Goal: Find specific fact: Find contact information

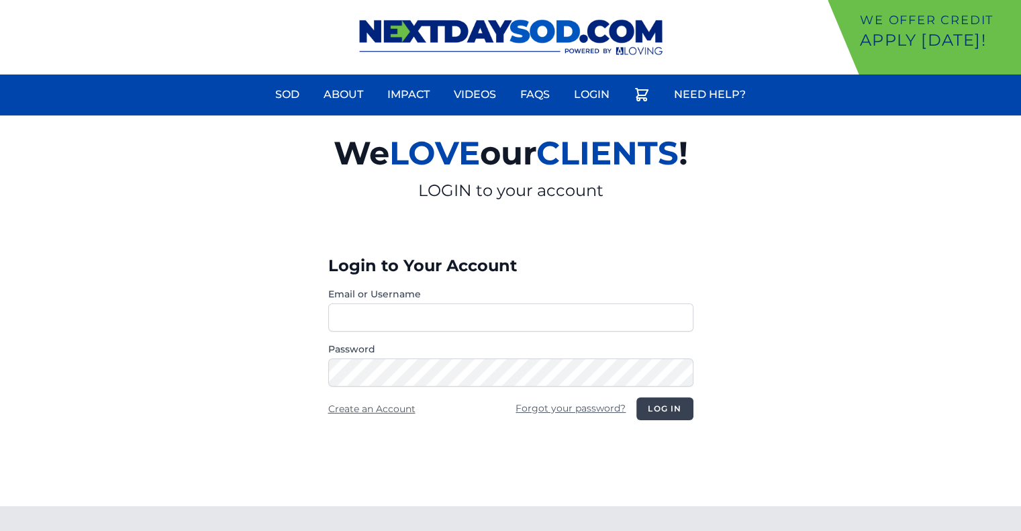
type input "********"
click at [671, 406] on button "Log in" at bounding box center [665, 409] width 56 height 23
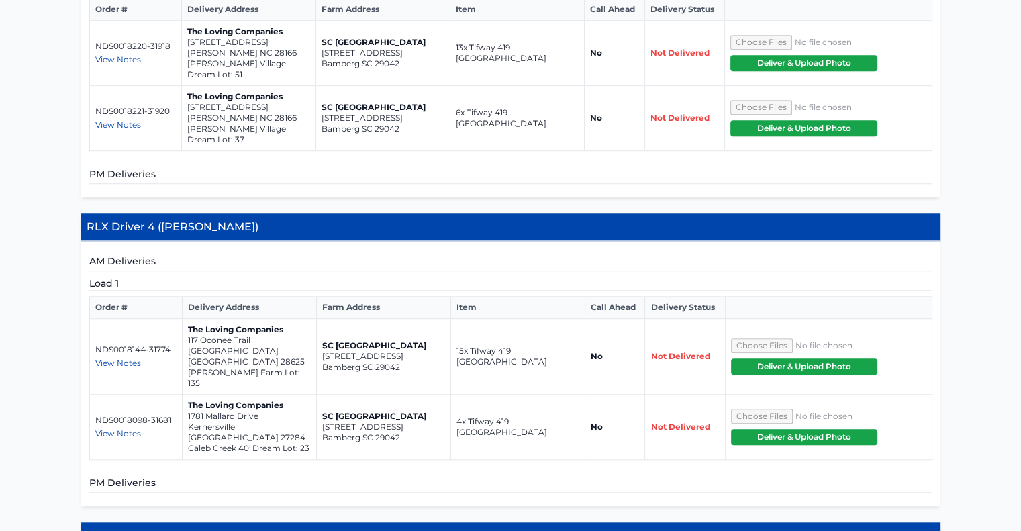
scroll to position [1069, 0]
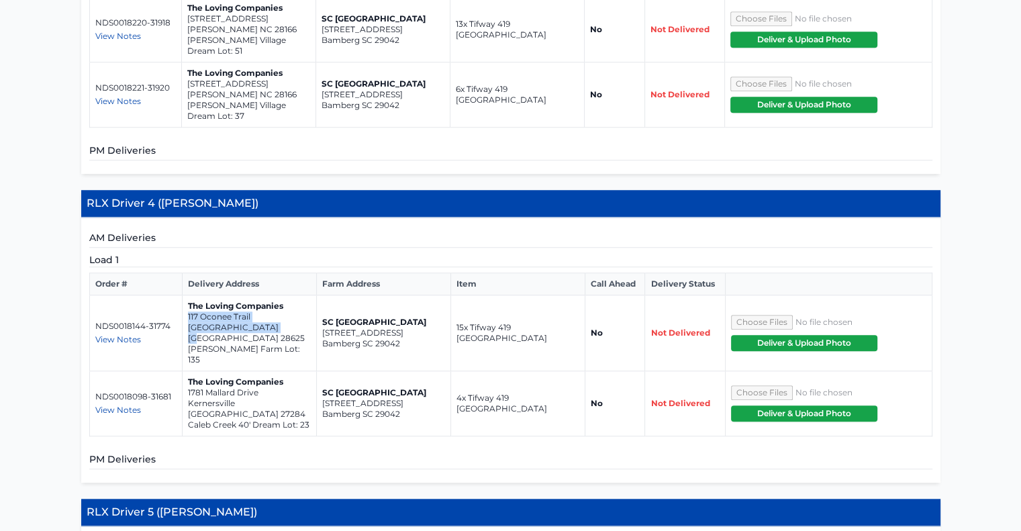
drag, startPoint x: 188, startPoint y: 268, endPoint x: 275, endPoint y: 281, distance: 87.7
click at [275, 295] on td "The Loving Companies 117 Oconee Trail Statesville NC 28625 Sullivan Farm Lot: 1…" at bounding box center [249, 333] width 134 height 76
copy td "117 Oconee Trail Statesville NC 28625"
